Goal: Task Accomplishment & Management: Manage account settings

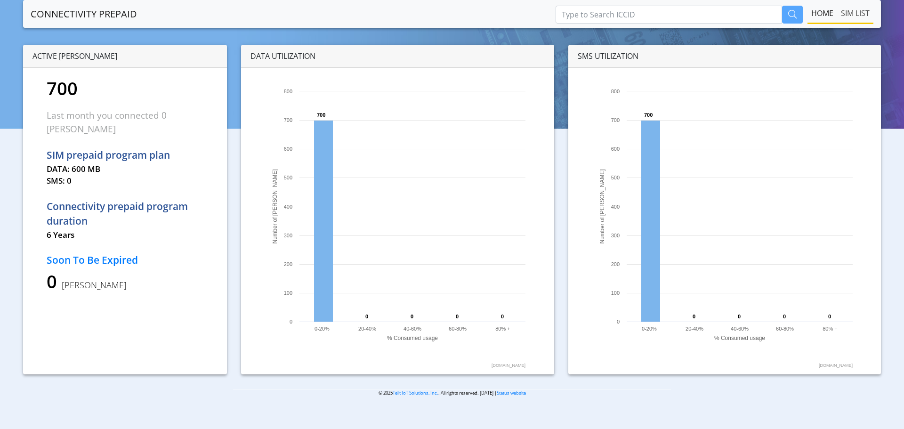
click at [863, 20] on link "SIM LIST" at bounding box center [856, 13] width 36 height 19
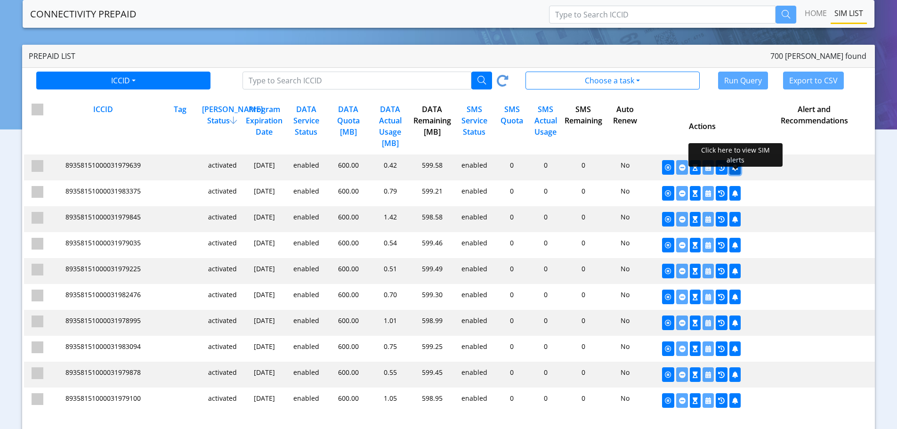
click at [735, 166] on icon "button" at bounding box center [736, 167] width 6 height 7
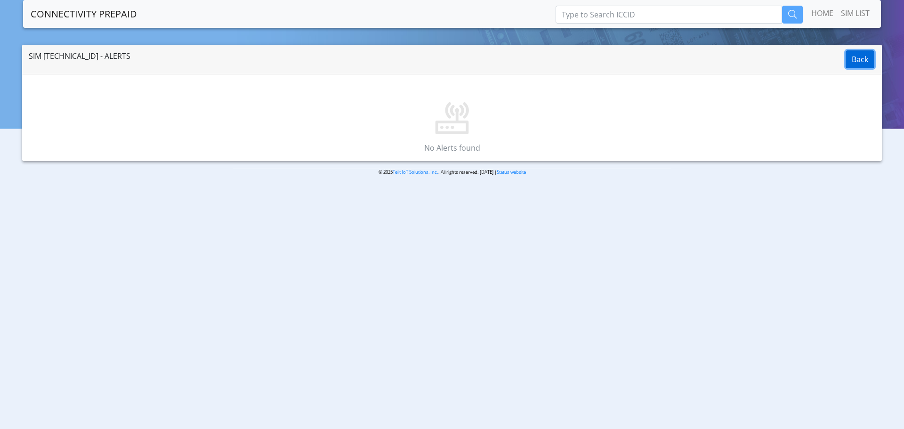
click at [860, 62] on button "Back" at bounding box center [860, 59] width 29 height 18
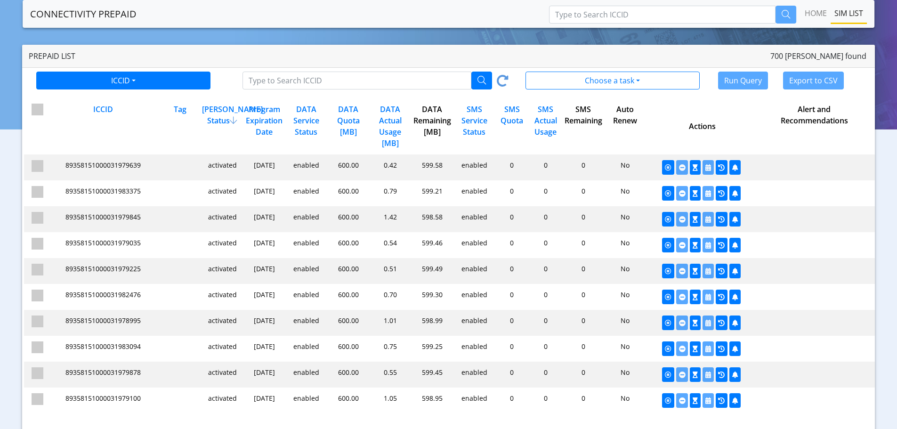
click at [454, 71] on div "ICCID ICCID Tag Choose a task All SIMs SIMs with 80%-100% DATA consumption SIMs…" at bounding box center [452, 83] width 846 height 30
click at [578, 79] on button "Choose a task" at bounding box center [613, 81] width 174 height 18
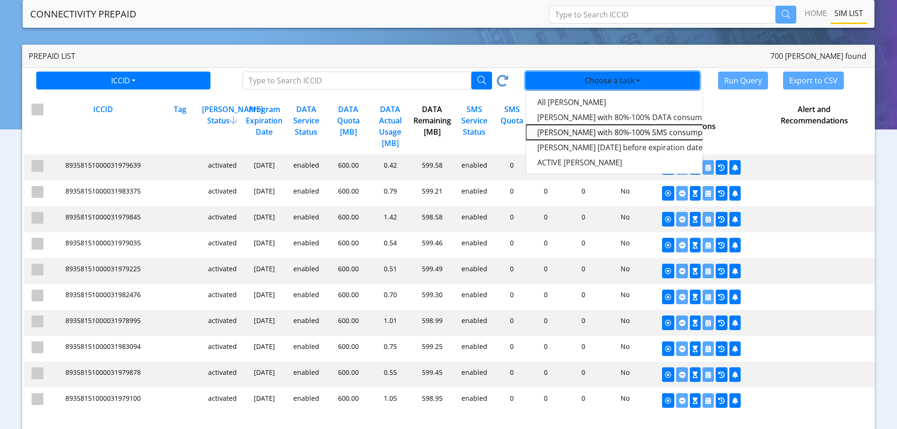
click at [601, 133] on consumption-dropdown "SIMs with 80%-100% SMS consumption" at bounding box center [644, 132] width 236 height 15
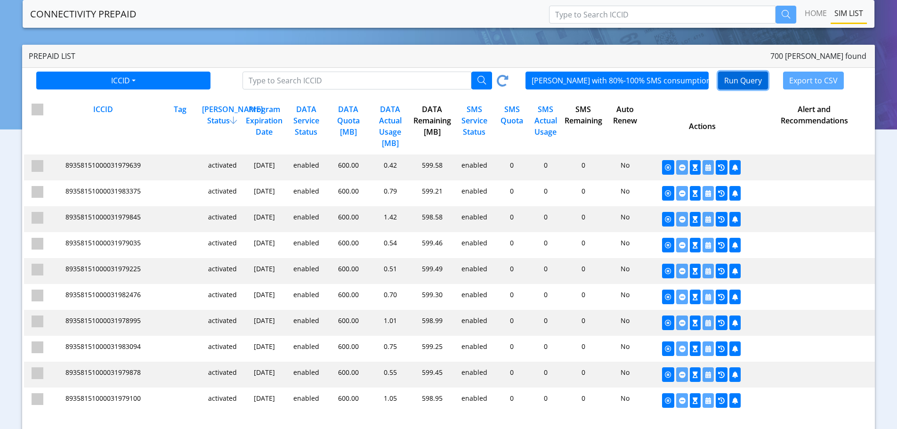
click at [732, 76] on button "Run Query" at bounding box center [743, 81] width 50 height 18
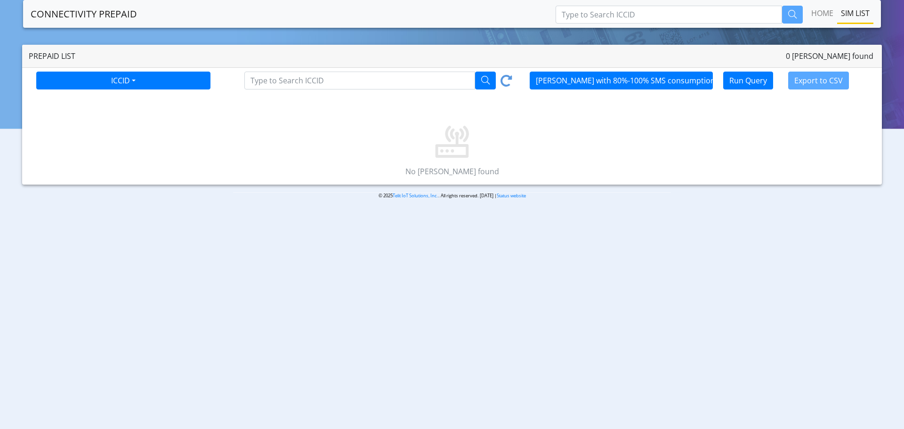
click at [671, 78] on div "Run Query Export to CSV" at bounding box center [775, 81] width 213 height 18
click at [688, 79] on div "Run Query Export to CSV" at bounding box center [775, 81] width 213 height 18
click at [587, 79] on button "SIMs with 80%-100% SMS consumption" at bounding box center [621, 81] width 183 height 18
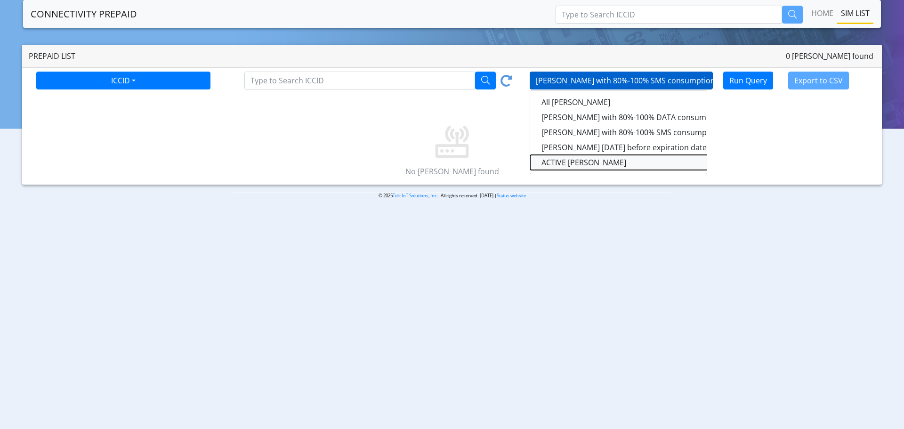
click at [593, 162] on sims-dropdown "ACTIVE SIMs" at bounding box center [648, 162] width 236 height 15
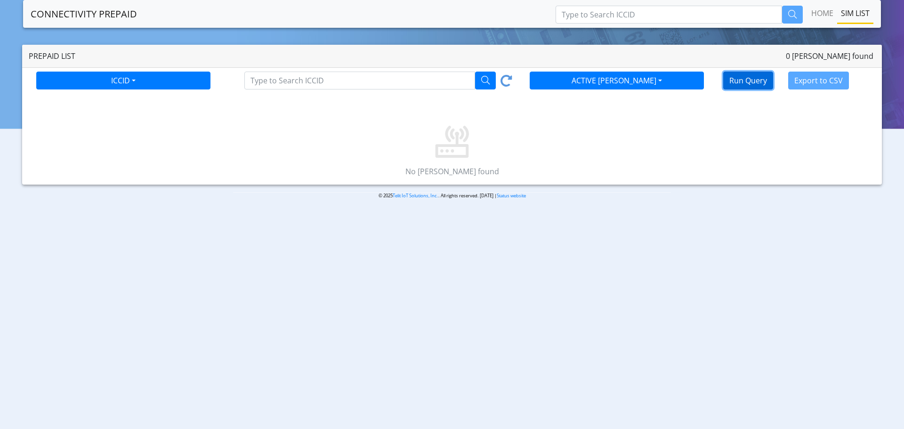
click at [762, 83] on button "Run Query" at bounding box center [749, 81] width 50 height 18
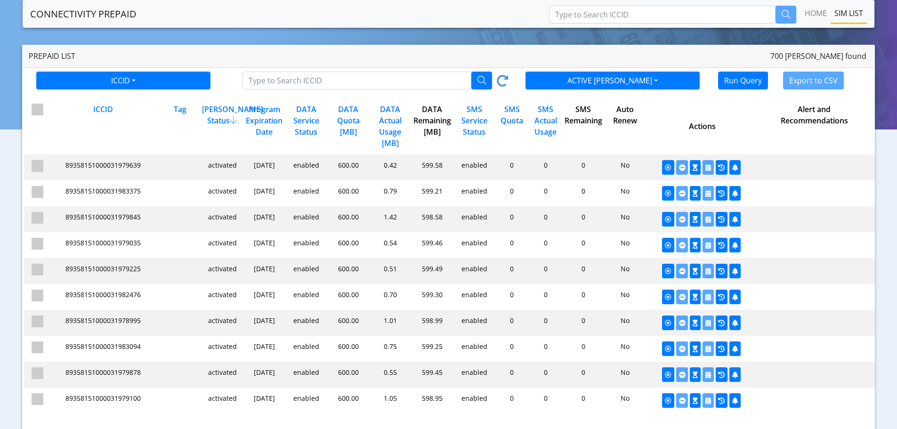
click at [77, 164] on span "89358151000031979639" at bounding box center [102, 165] width 75 height 9
drag, startPoint x: 148, startPoint y: 165, endPoint x: 66, endPoint y: 165, distance: 81.5
click at [66, 165] on div "3dd709425a63aaf00700a94e71fd1945 undefined 89358151000031979639" at bounding box center [104, 165] width 110 height 10
drag, startPoint x: 70, startPoint y: 163, endPoint x: 468, endPoint y: 185, distance: 399.1
click at [468, 185] on div "3dd709425a63aaf00700a94e71fd1945 undefined 89358151000031983375 activated Jun 3…" at bounding box center [449, 193] width 851 height 26
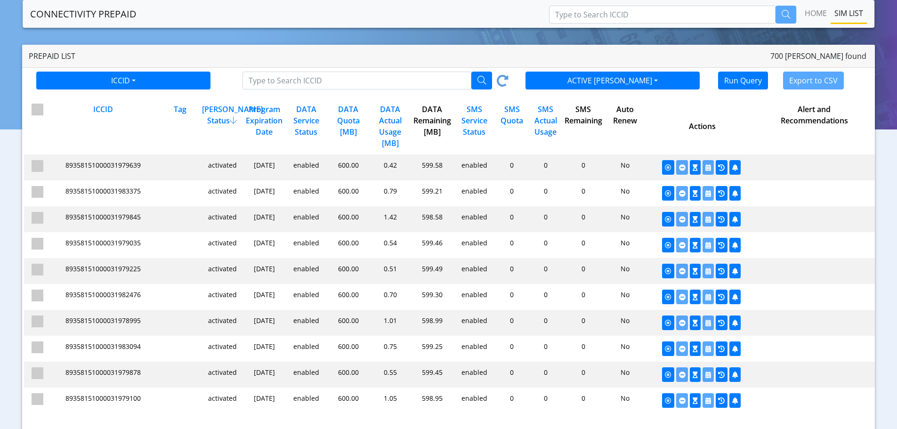
click at [390, 122] on div "DATA Actual Usage [MB]" at bounding box center [389, 126] width 42 height 45
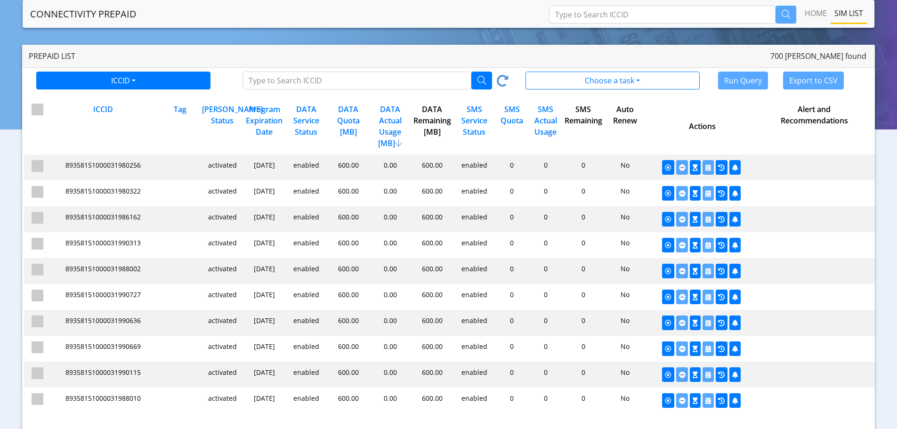
click at [390, 122] on div "DATA Actual Usage [MB]" at bounding box center [389, 126] width 42 height 45
drag, startPoint x: 152, startPoint y: 163, endPoint x: 67, endPoint y: 160, distance: 85.3
click at [67, 160] on div "3dd709425a63aaf00700a94e71fd1945 undefined 89358151000031980314 activated May 3…" at bounding box center [449, 168] width 851 height 26
copy span "89358151000031980314"
